Goal: Transaction & Acquisition: Book appointment/travel/reservation

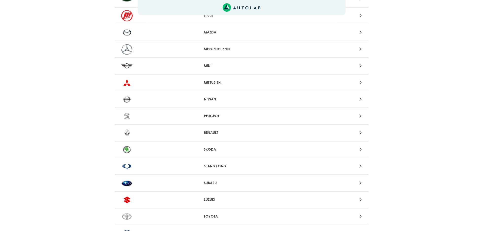
scroll to position [406, 0]
click at [364, 95] on div at bounding box center [324, 98] width 83 height 7
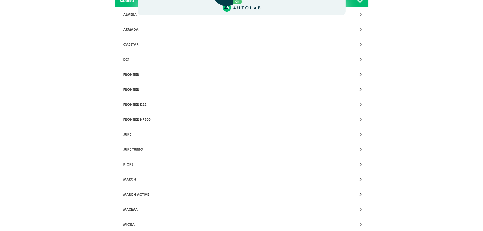
scroll to position [127, 0]
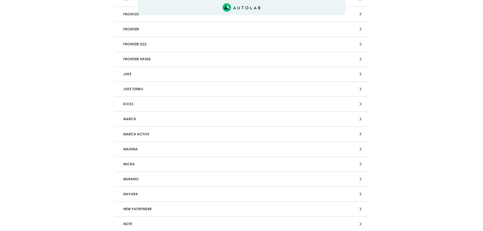
click at [314, 131] on div at bounding box center [324, 134] width 83 height 7
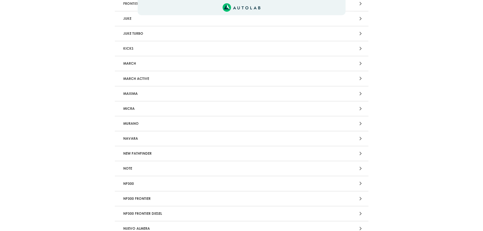
scroll to position [178, 0]
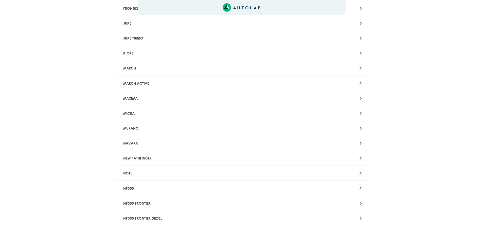
click at [356, 65] on div at bounding box center [324, 68] width 83 height 7
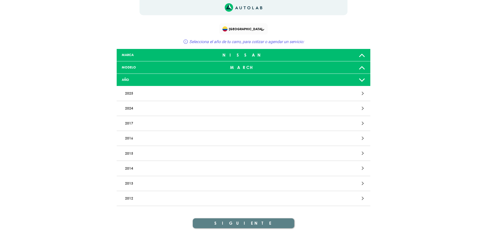
click at [362, 165] on icon at bounding box center [363, 168] width 2 height 7
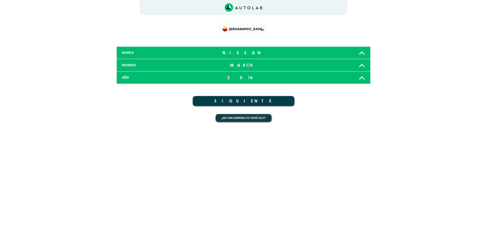
click at [226, 96] on button "SIGUIENTE" at bounding box center [243, 101] width 101 height 10
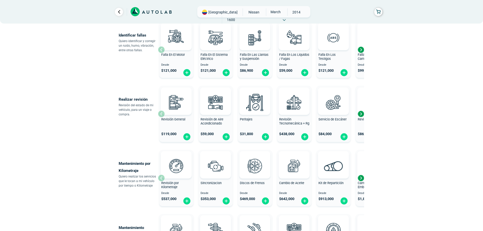
scroll to position [127, 0]
